Goal: Task Accomplishment & Management: Use online tool/utility

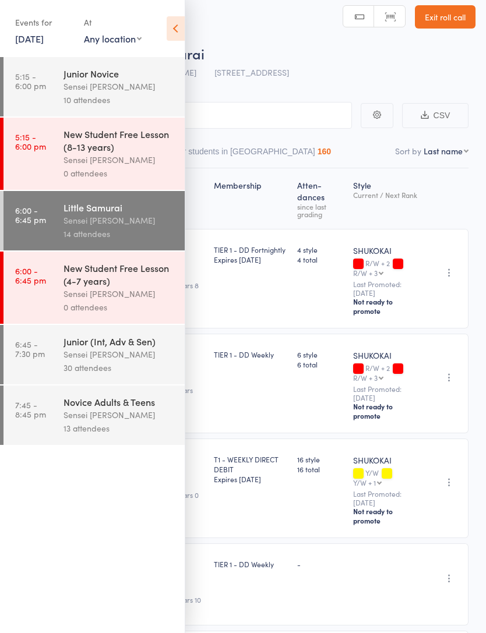
click at [52, 365] on link "6:45 - 7:30 pm Junior (Int, Adv & Sen) Sensei [PERSON_NAME] H 30 attendees" at bounding box center [93, 354] width 181 height 59
click at [62, 352] on link "6:45 - 7:30 pm Junior (Int, Adv & Sen) Sensei [PERSON_NAME] H 30 attendees" at bounding box center [93, 354] width 181 height 59
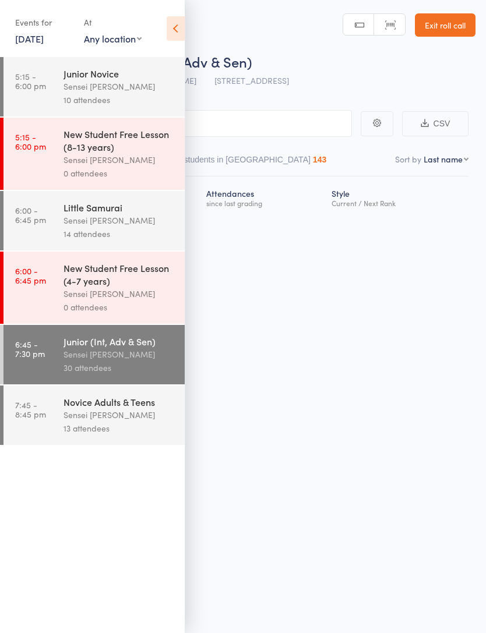
click at [170, 35] on icon at bounding box center [176, 28] width 18 height 24
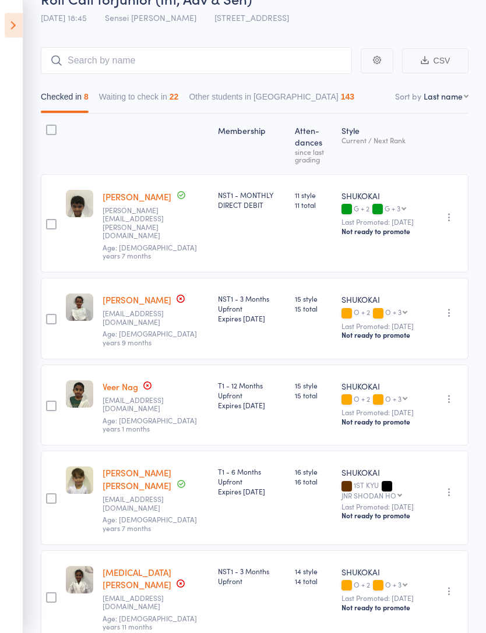
scroll to position [0, 0]
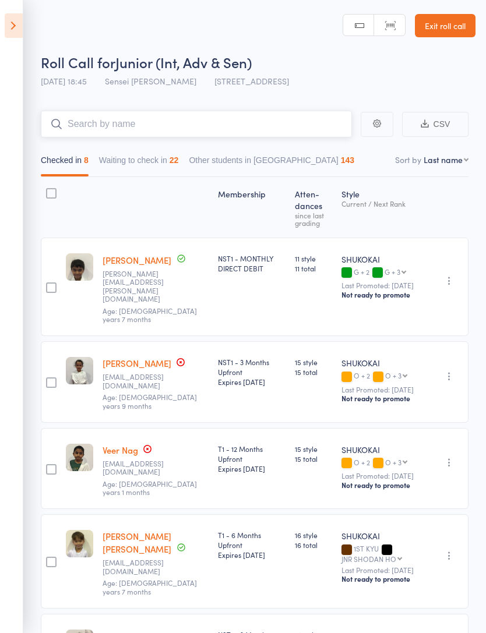
click at [123, 130] on input "search" at bounding box center [196, 124] width 311 height 27
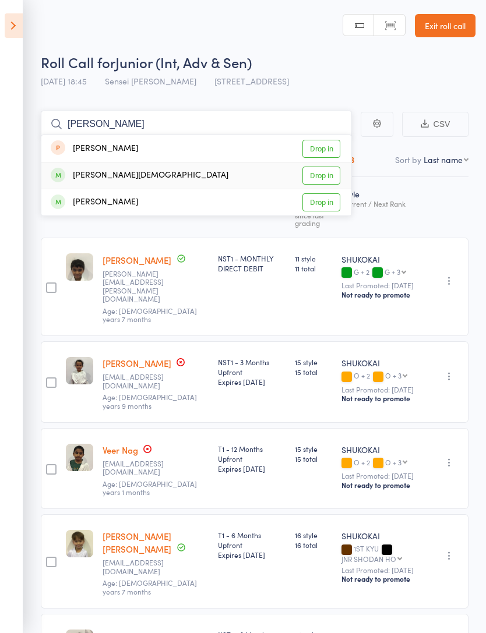
type input "[PERSON_NAME]"
click at [331, 172] on link "Drop in" at bounding box center [321, 176] width 38 height 18
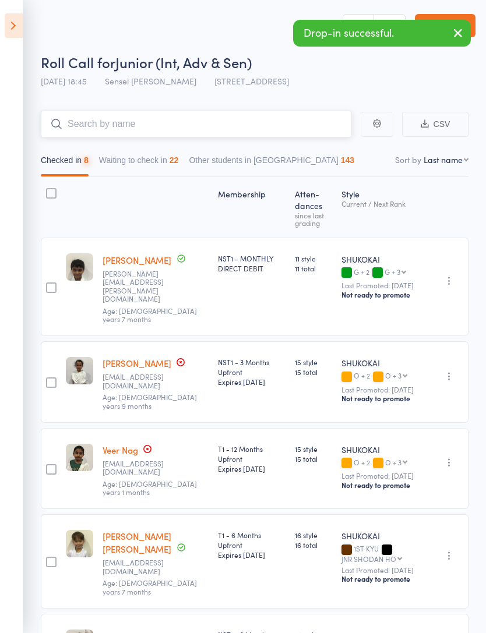
type input "T"
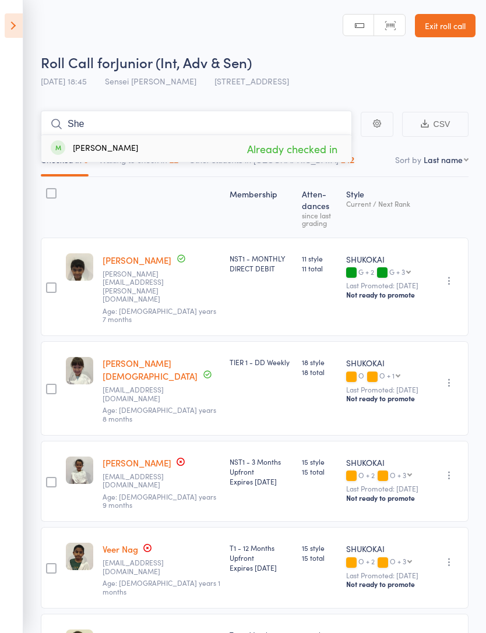
click at [104, 132] on input "She" at bounding box center [196, 124] width 311 height 27
type input "S"
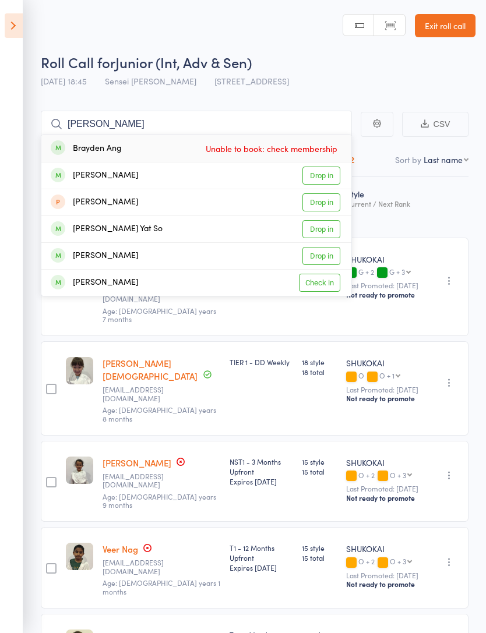
click at [445, 220] on div "Membership Atten­dances since last grading Style Current / Next Rank edit [PERS…" at bounding box center [255, 629] width 428 height 904
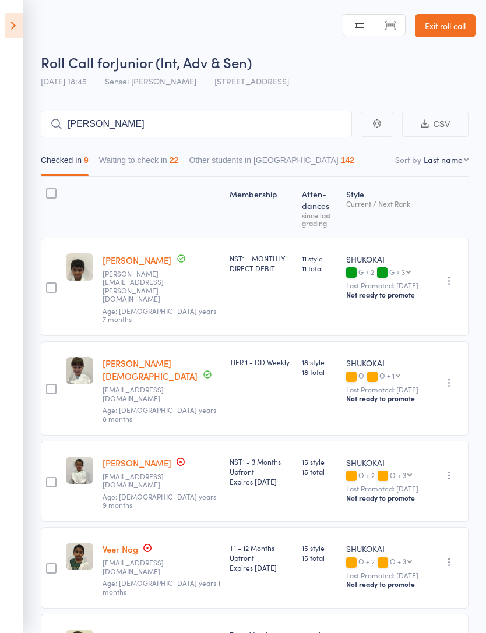
click at [136, 164] on button "Waiting to check in 22" at bounding box center [139, 163] width 80 height 27
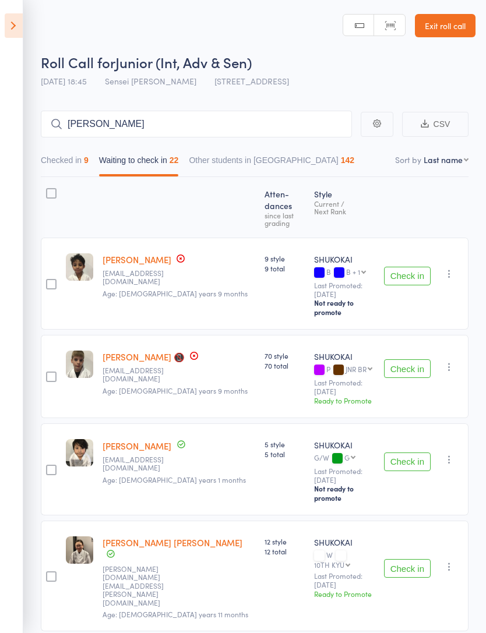
click at [54, 152] on button "Checked in 9" at bounding box center [65, 163] width 48 height 27
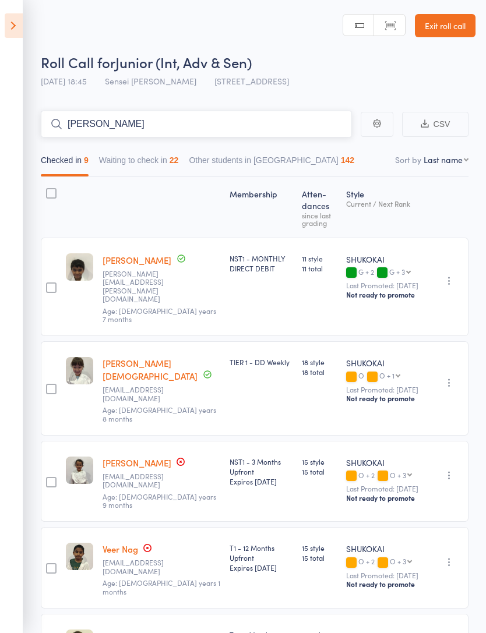
click at [110, 121] on input "[PERSON_NAME]" at bounding box center [196, 124] width 311 height 27
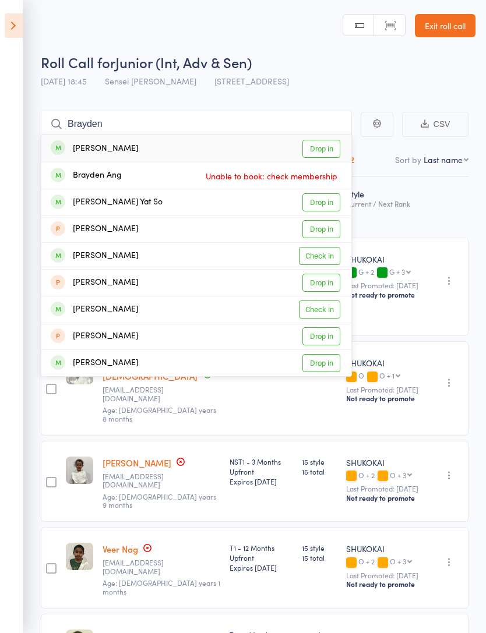
click at [302, 64] on div "Roll Call for Junior (Int, Adv & Sen)" at bounding box center [258, 61] width 435 height 19
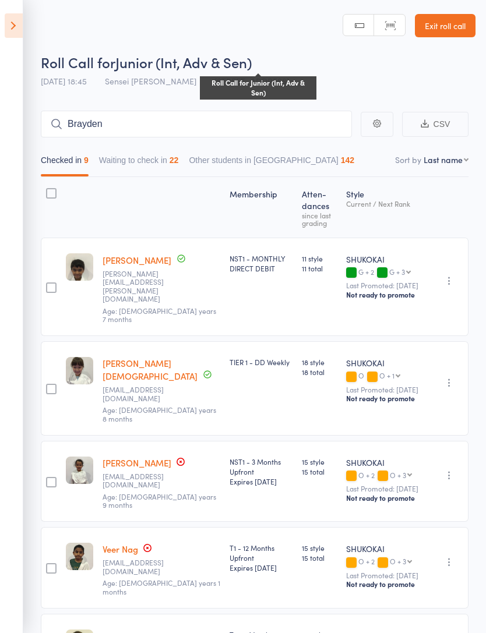
click at [177, 163] on button "Waiting to check in 22" at bounding box center [139, 163] width 80 height 27
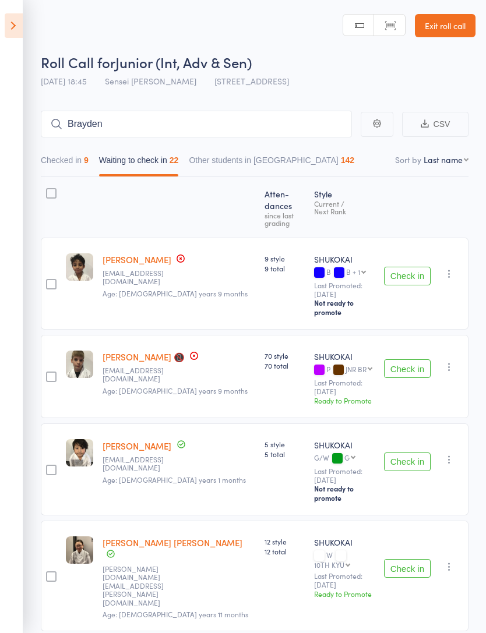
click at [94, 150] on div "Checked in 9 Waiting to check in 22 Other students in [GEOGRAPHIC_DATA] 142" at bounding box center [198, 163] width 324 height 27
click at [86, 166] on button "Checked in 9" at bounding box center [65, 163] width 48 height 27
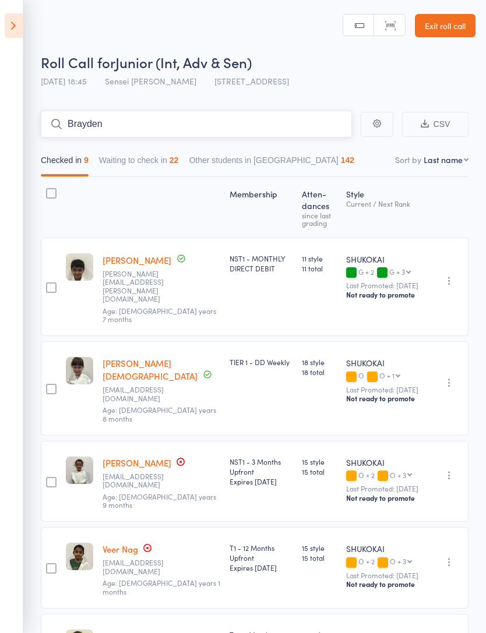
click at [325, 131] on input "Brayden" at bounding box center [196, 124] width 311 height 27
type input "B"
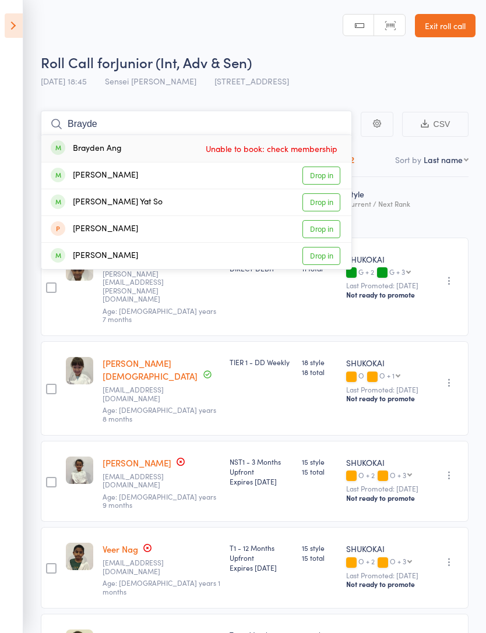
type input "Brayde"
click at [171, 155] on div "Brayden Ang Unable to book: check membership" at bounding box center [196, 148] width 310 height 27
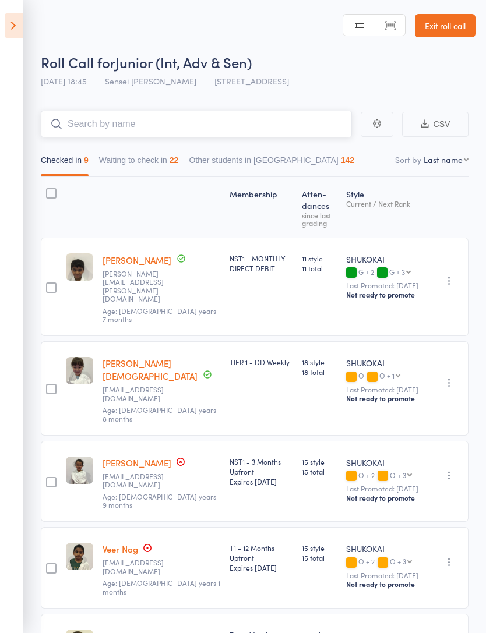
click at [119, 125] on input "search" at bounding box center [196, 124] width 311 height 27
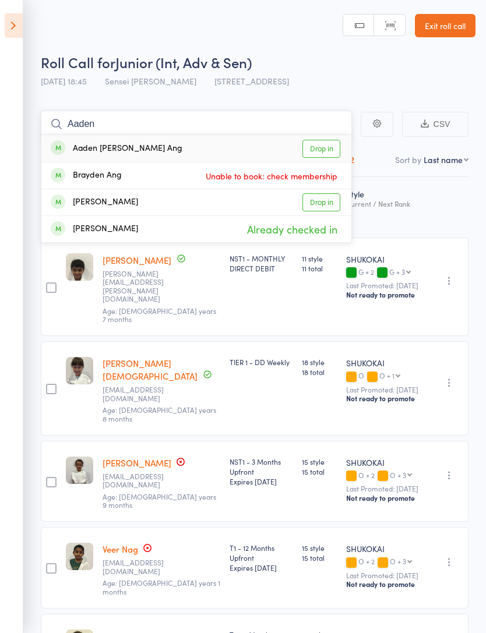
type input "Aaden"
click at [319, 149] on link "Drop in" at bounding box center [321, 149] width 38 height 18
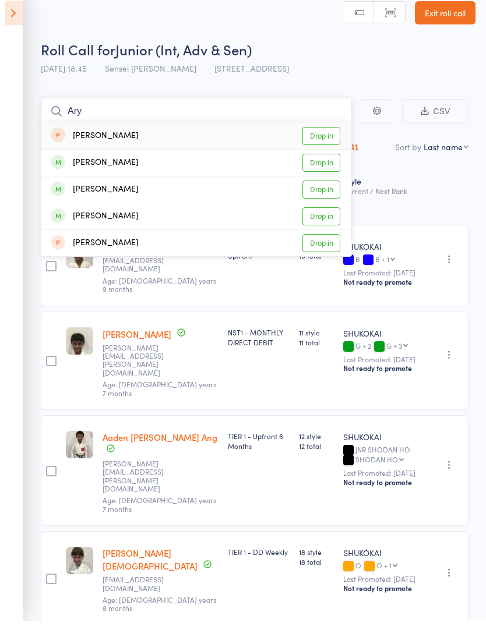
click at [118, 111] on input "Ary" at bounding box center [196, 124] width 311 height 27
type input "A"
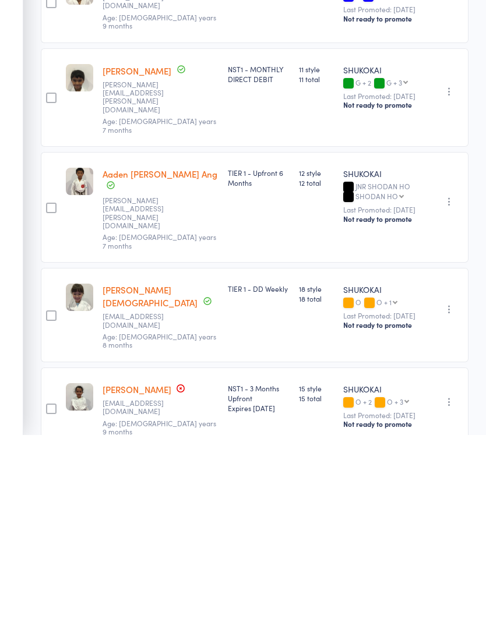
scroll to position [101, 0]
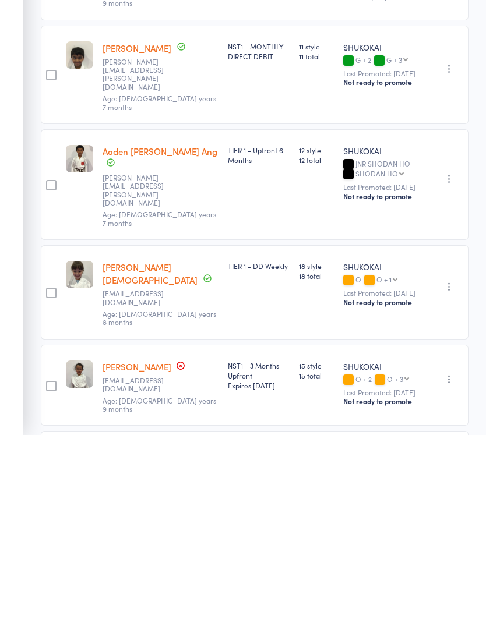
click at [443, 370] on button "button" at bounding box center [449, 377] width 14 height 14
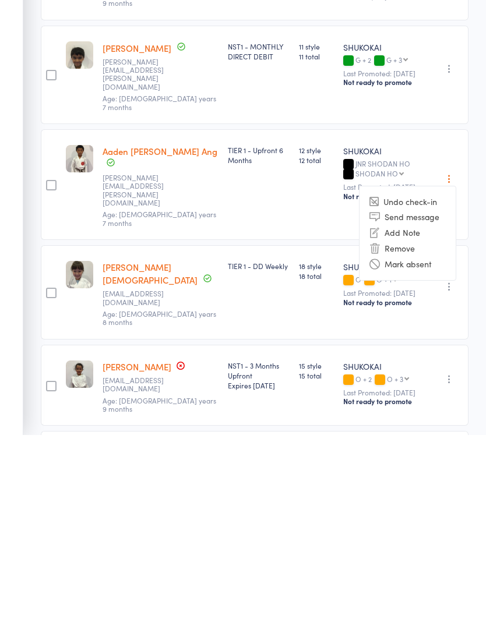
scroll to position [299, 0]
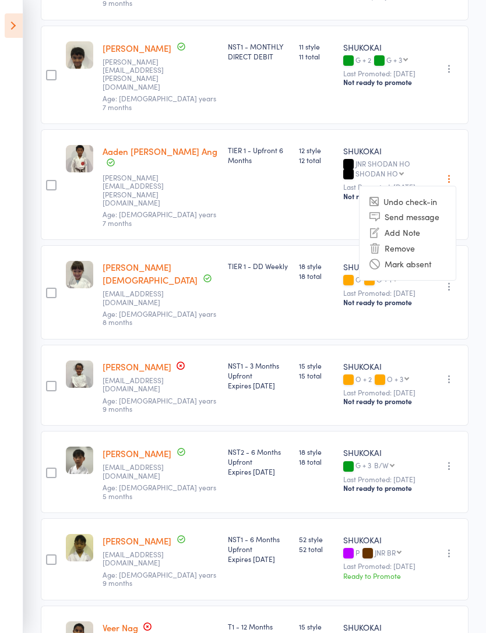
click at [393, 241] on li "Remove" at bounding box center [407, 249] width 96 height 16
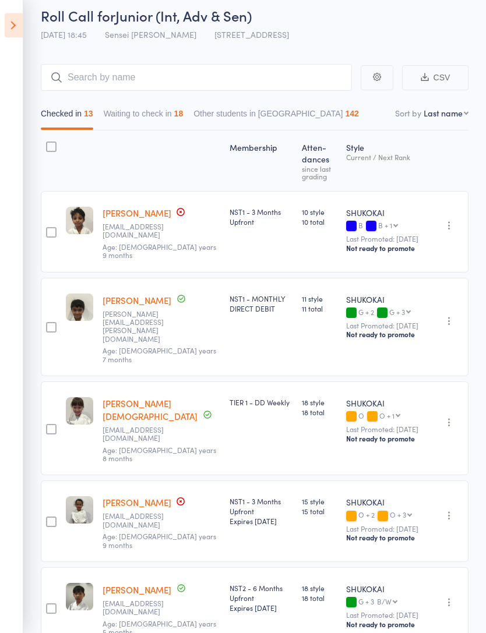
scroll to position [0, 0]
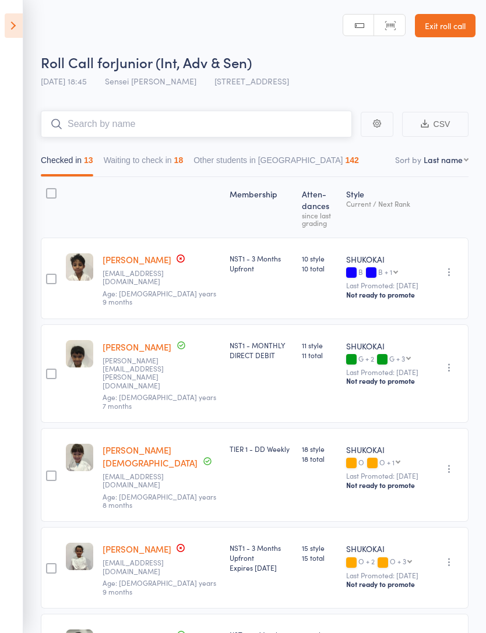
click at [114, 122] on input "search" at bounding box center [196, 124] width 311 height 27
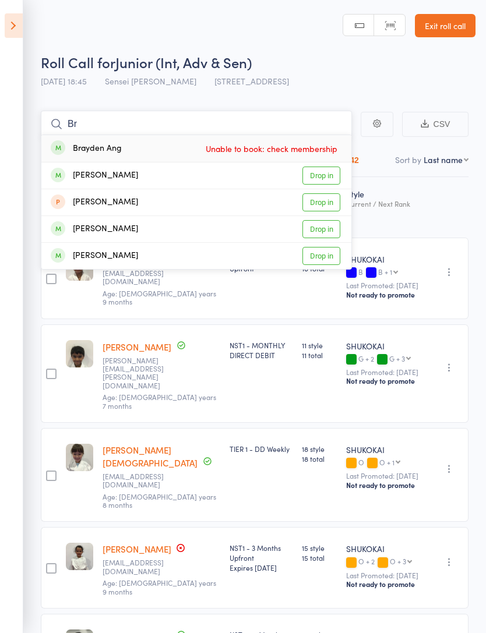
type input "B"
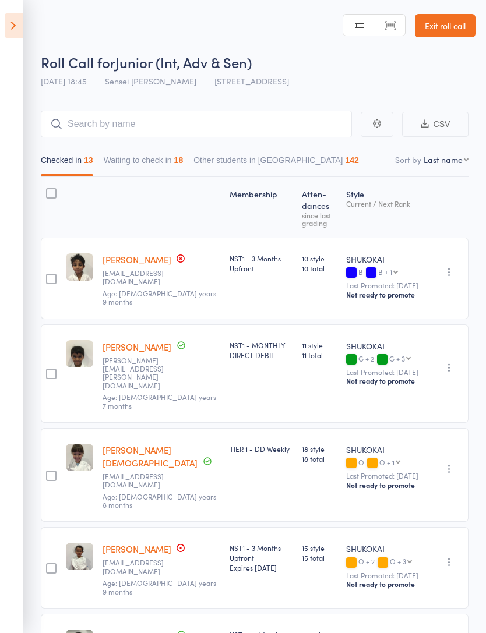
click at [425, 201] on div "Style Current / Next Rank" at bounding box center [383, 207] width 84 height 50
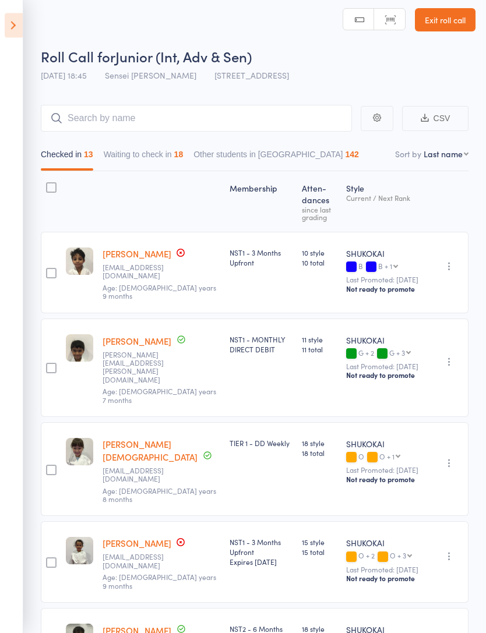
scroll to position [6, 0]
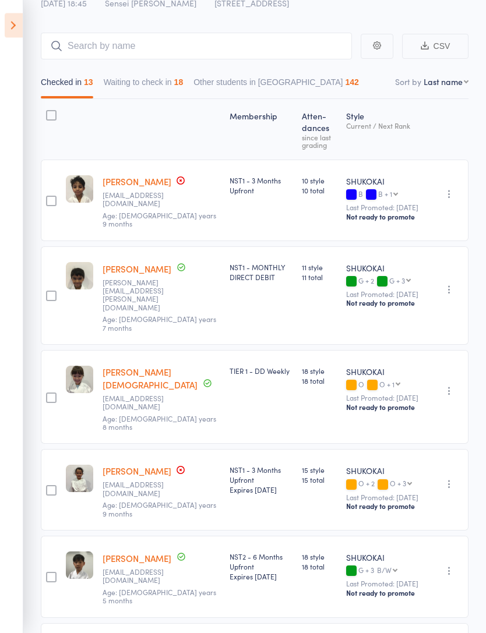
click at [136, 82] on button "Waiting to check in 18" at bounding box center [144, 85] width 80 height 27
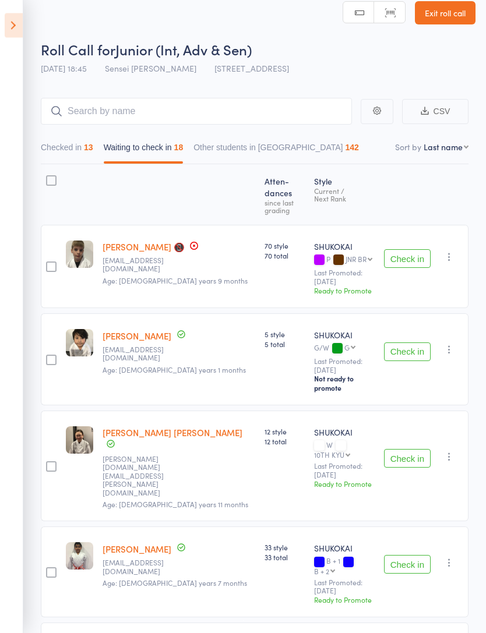
scroll to position [0, 0]
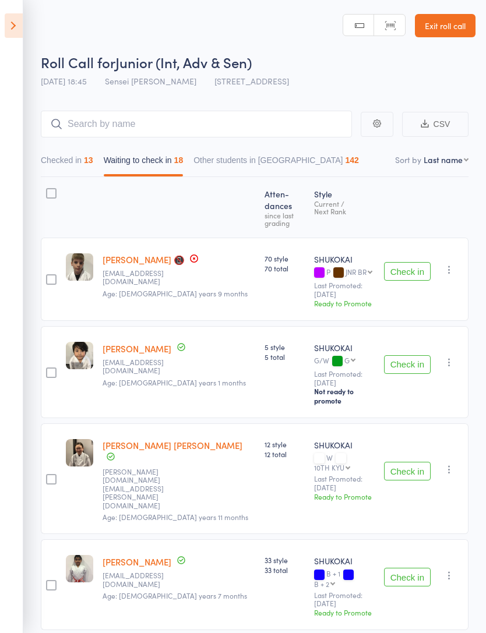
click at [75, 177] on button "Checked in 13" at bounding box center [67, 163] width 52 height 27
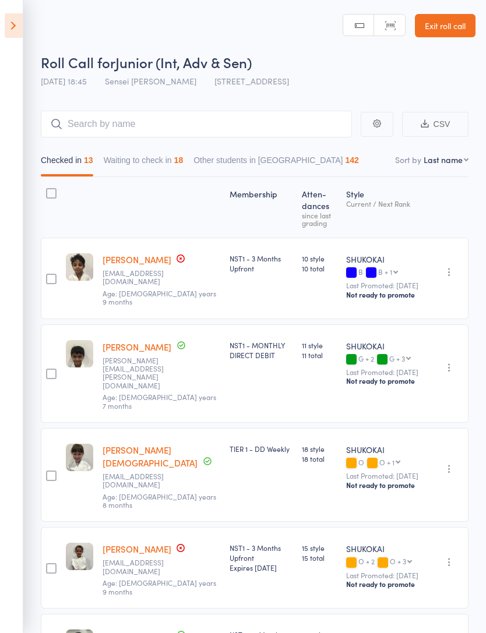
click at [117, 165] on button "Waiting to check in 18" at bounding box center [144, 163] width 80 height 27
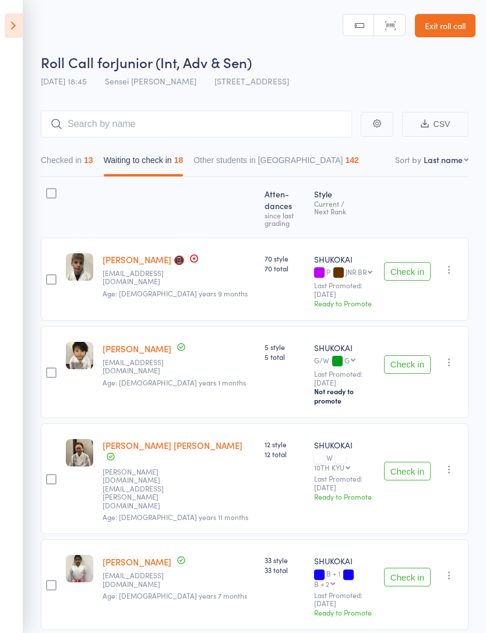
click at [68, 162] on button "Checked in 13" at bounding box center [67, 163] width 52 height 27
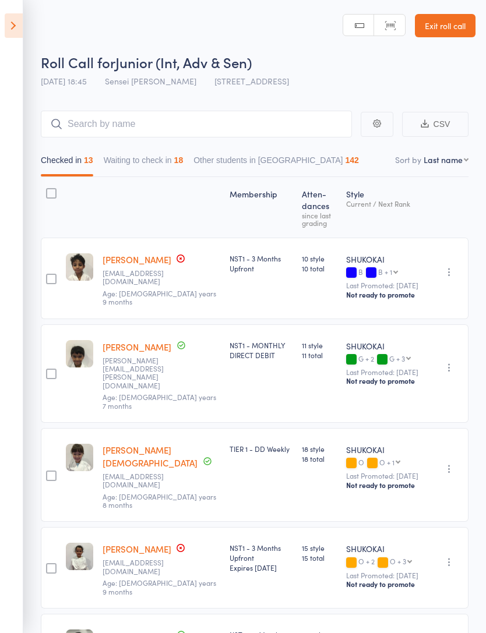
click at [134, 160] on button "Waiting to check in 18" at bounding box center [144, 163] width 80 height 27
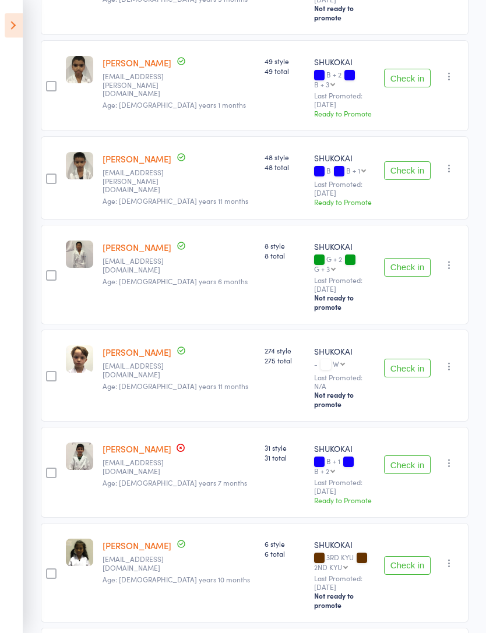
scroll to position [1117, 0]
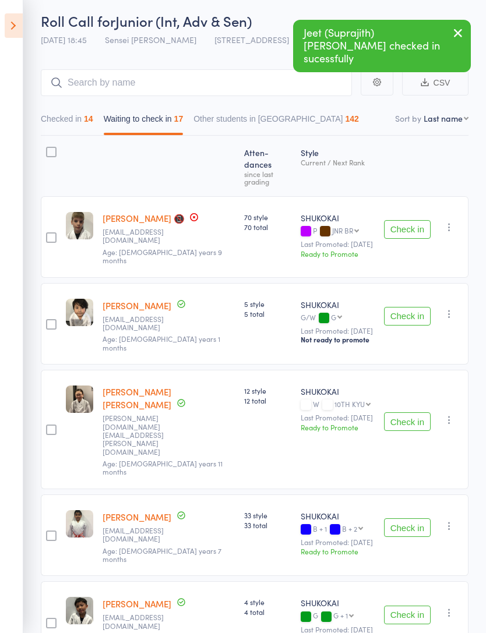
scroll to position [0, 0]
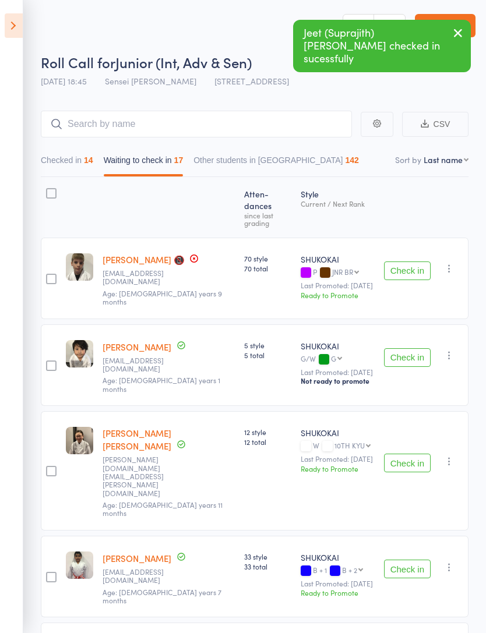
click at [66, 159] on button "Checked in 14" at bounding box center [67, 163] width 52 height 27
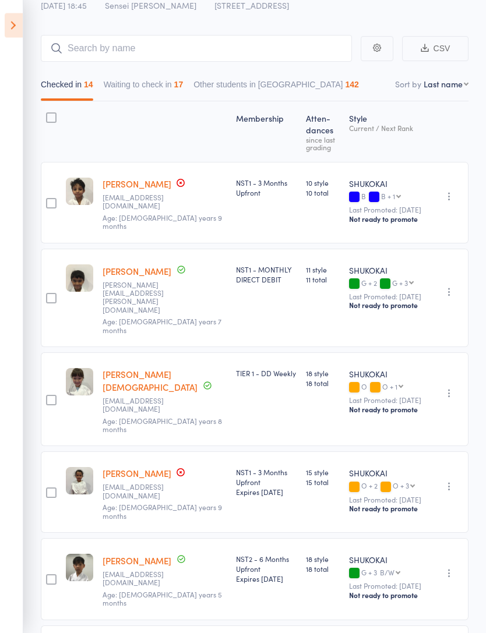
scroll to position [75, 0]
click at [139, 96] on button "Waiting to check in 17" at bounding box center [144, 88] width 80 height 27
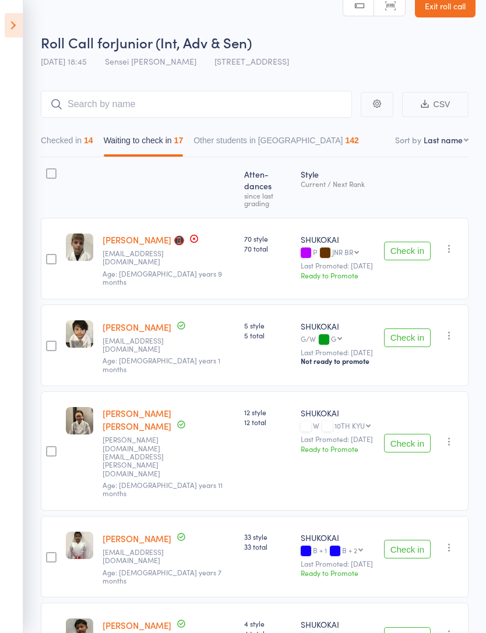
scroll to position [0, 0]
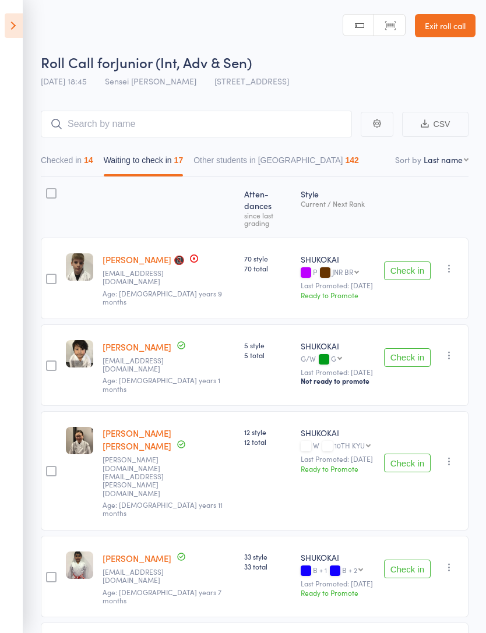
click at [90, 174] on button "Checked in 14" at bounding box center [67, 163] width 52 height 27
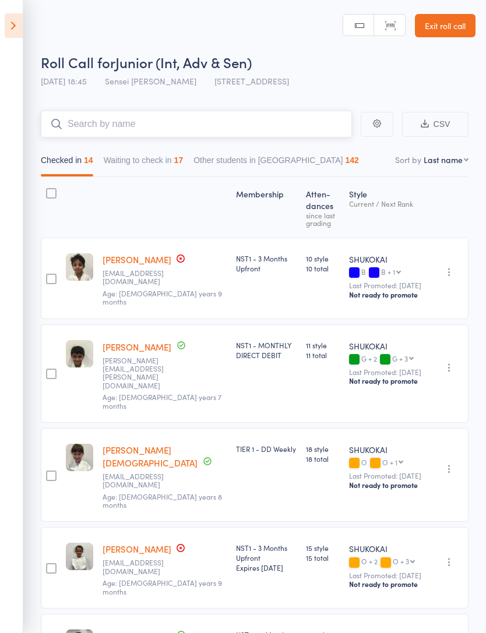
click at [304, 121] on input "search" at bounding box center [196, 124] width 311 height 27
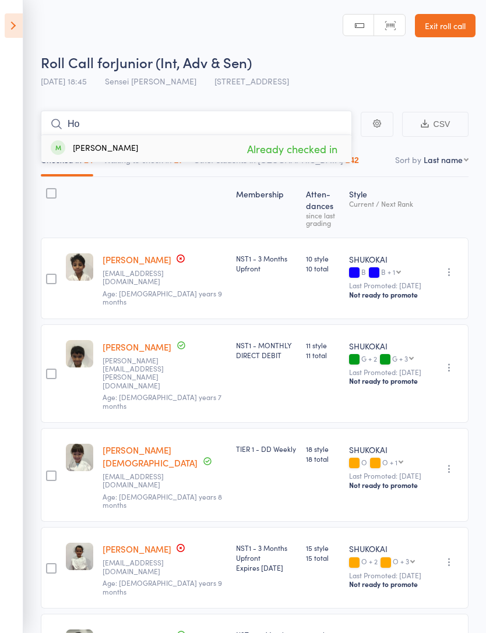
type input "H"
type input "Jeet"
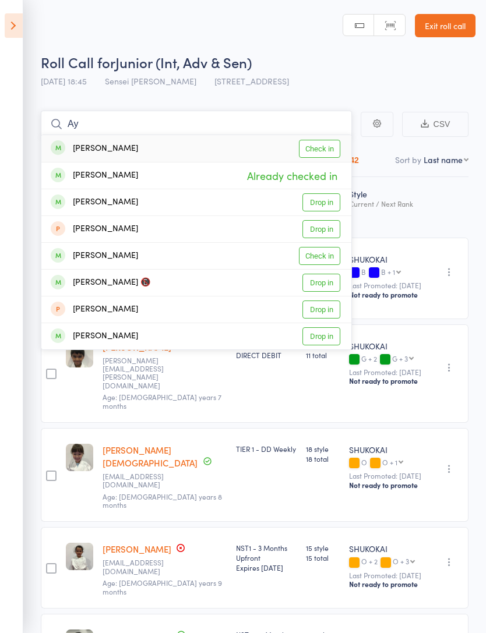
type input "A"
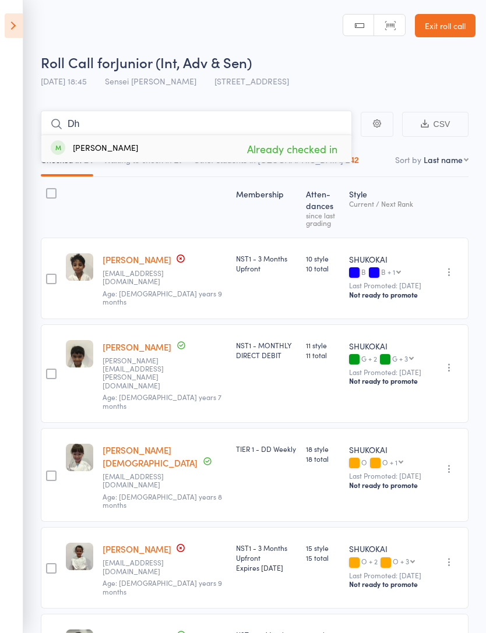
type input "D"
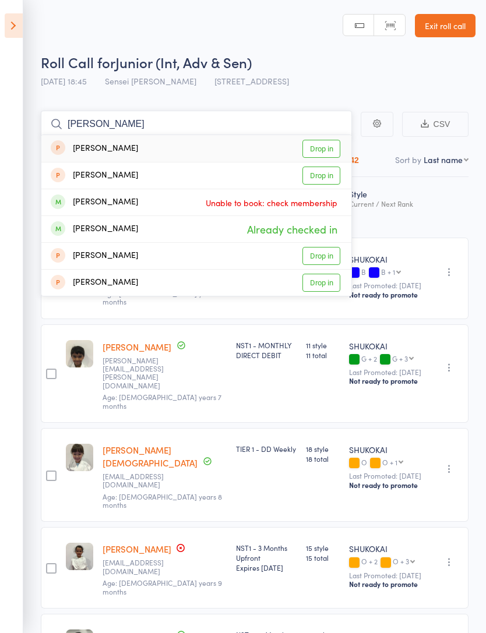
type input "J"
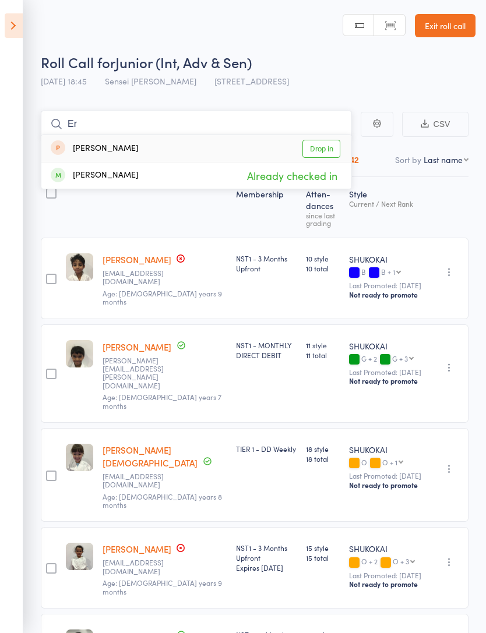
type input "E"
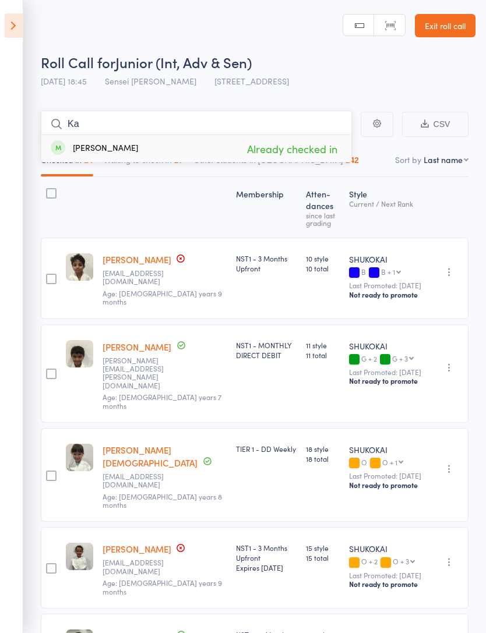
type input "K"
type input "P"
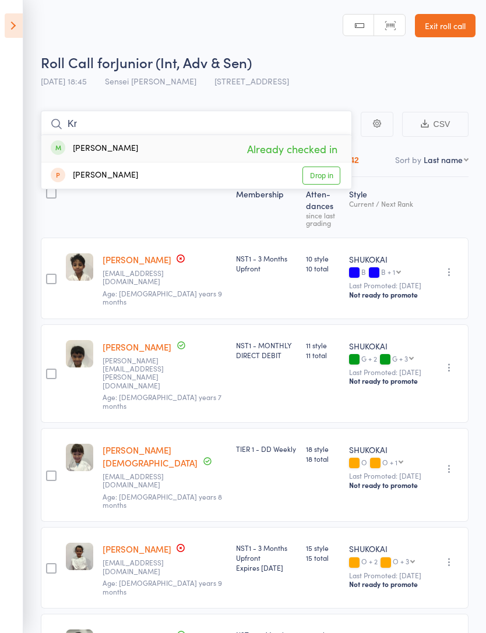
type input "K"
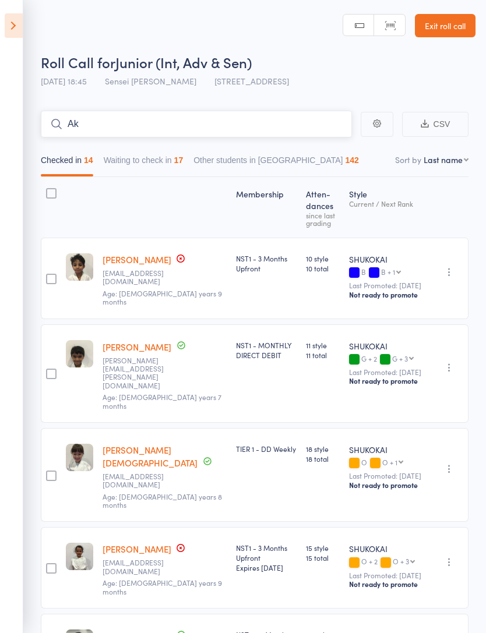
type input "A"
type input "Aksh"
click at [329, 152] on link "Drop in" at bounding box center [321, 149] width 38 height 18
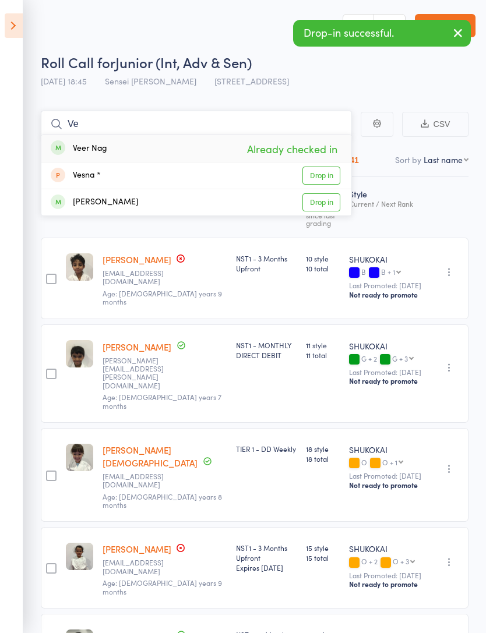
type input "V"
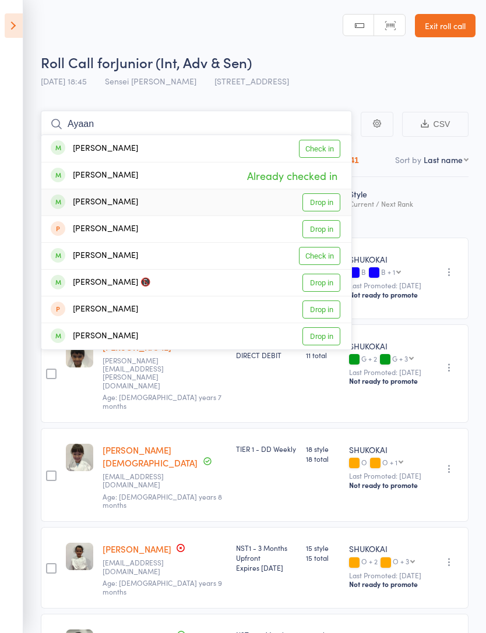
type input "Ayaan"
click at [324, 201] on link "Drop in" at bounding box center [321, 202] width 38 height 18
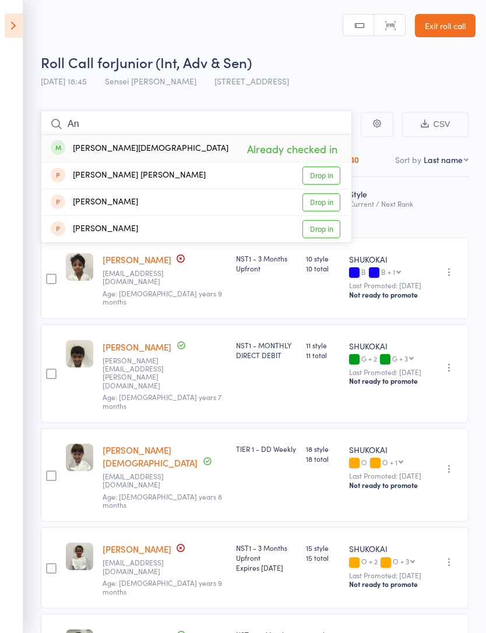
type input "A"
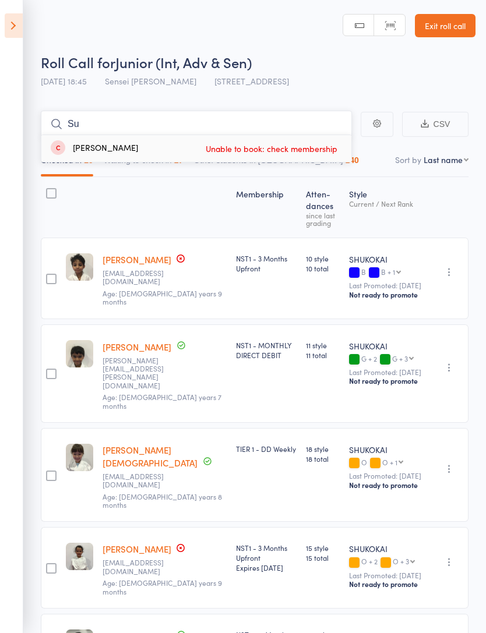
type input "S"
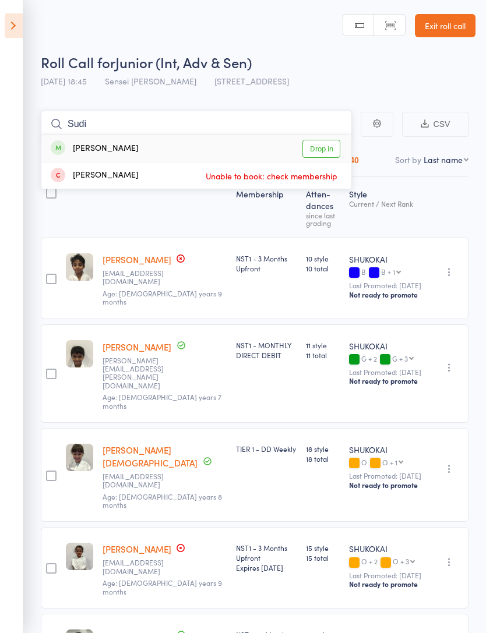
type input "Sudi"
click at [326, 152] on link "Drop in" at bounding box center [321, 149] width 38 height 18
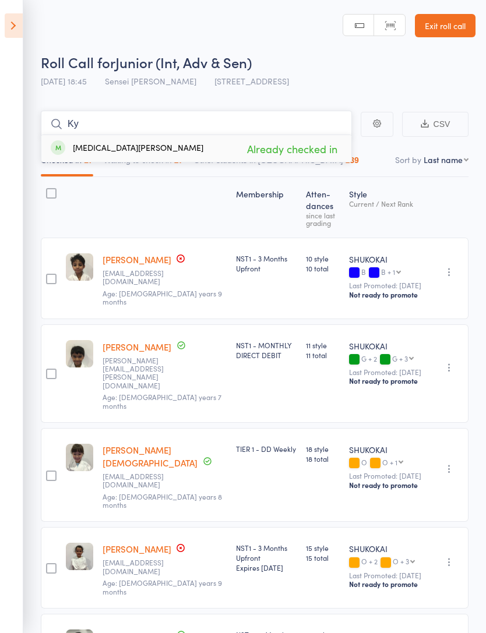
type input "K"
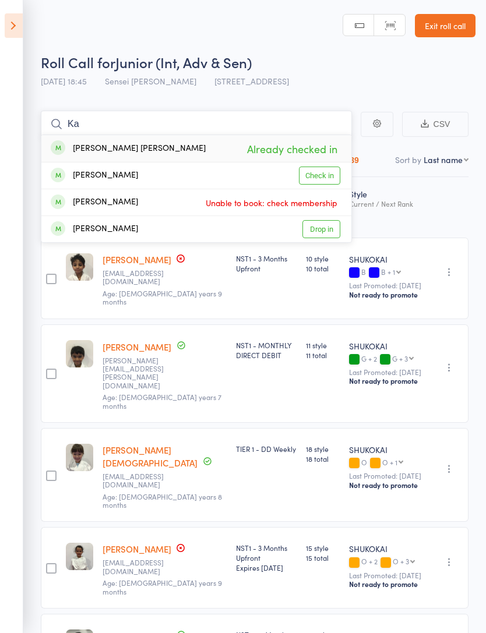
type input "K"
